Goal: Task Accomplishment & Management: Manage account settings

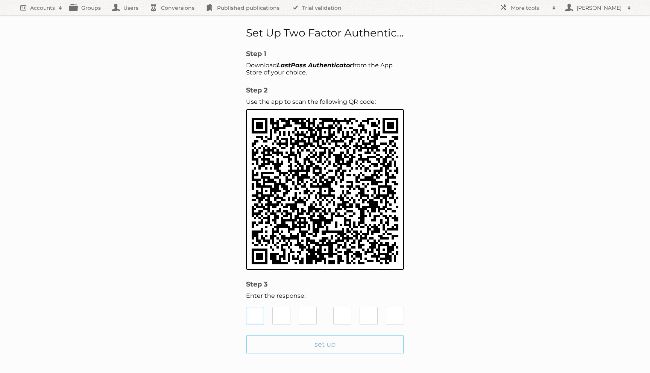
click at [252, 311] on input "text" at bounding box center [255, 316] width 18 height 18
type input "6"
type input "4"
type input "1"
type input "7"
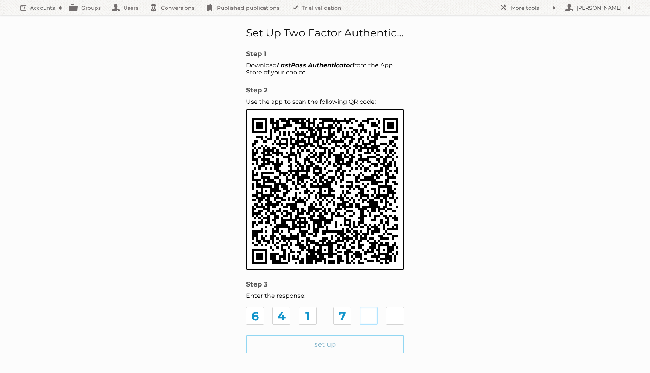
type input "4"
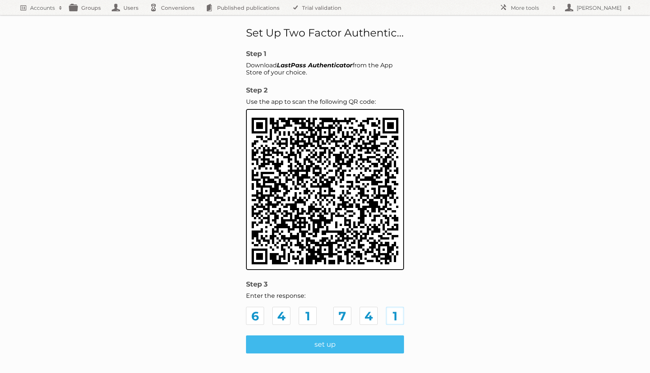
type input "1"
click at [321, 346] on input "set up" at bounding box center [325, 345] width 158 height 18
type input "Update Employee"
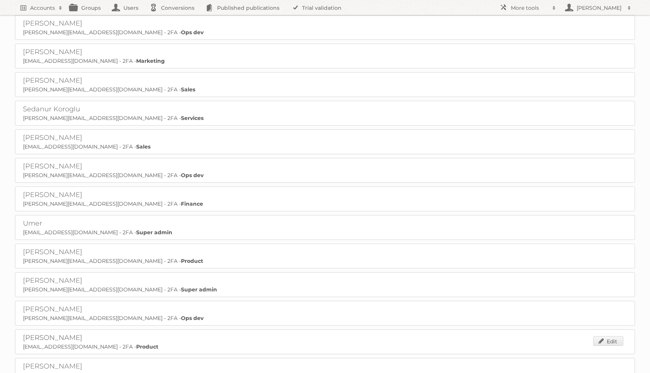
scroll to position [2109, 0]
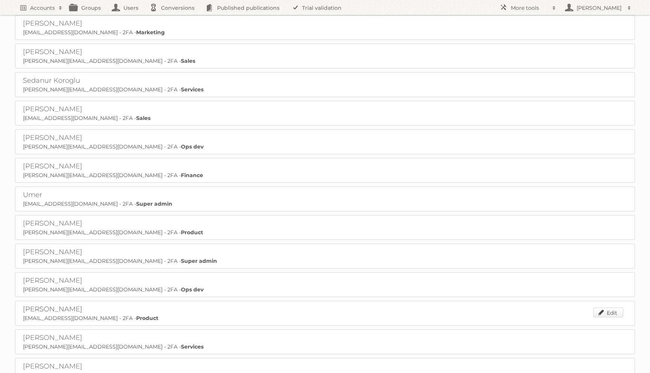
click at [605, 308] on link "Edit" at bounding box center [608, 313] width 30 height 10
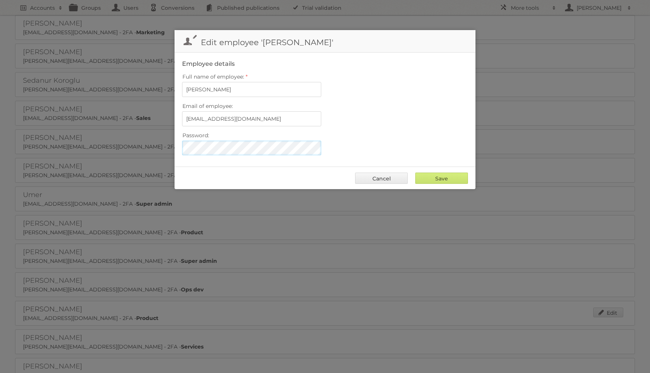
click at [182, 141] on div at bounding box center [182, 141] width 0 height 0
click at [329, 117] on div "Email of employee: y.chatovich@publitas.com" at bounding box center [325, 114] width 286 height 26
click at [449, 176] on input "Save" at bounding box center [441, 178] width 53 height 11
type input "..."
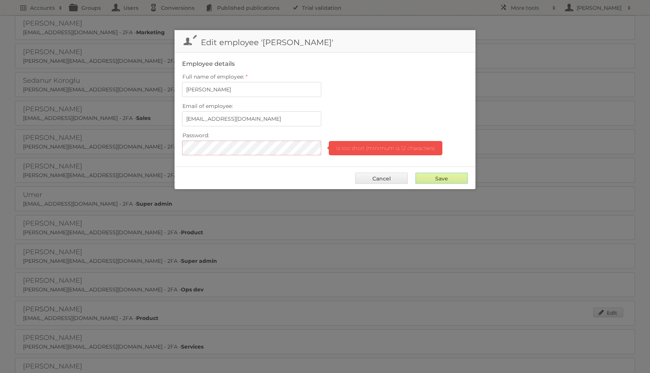
click at [440, 174] on input "Save" at bounding box center [441, 178] width 53 height 11
type input "..."
